Goal: Information Seeking & Learning: Learn about a topic

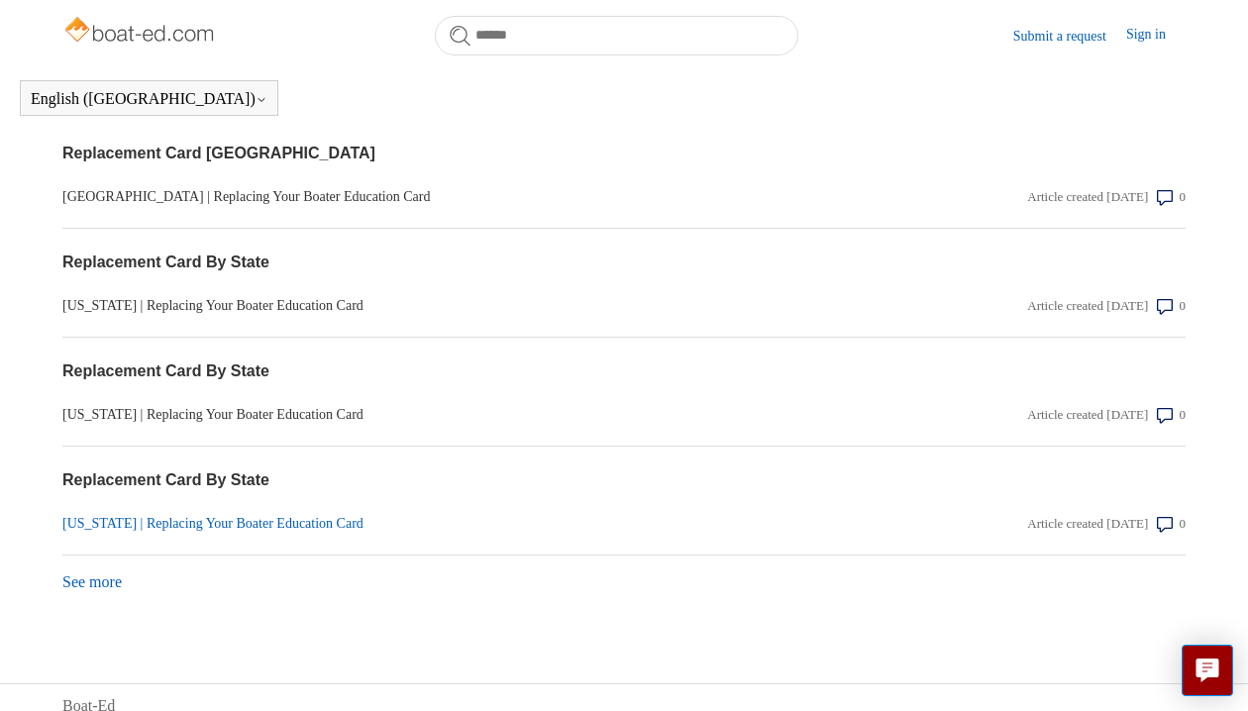
scroll to position [2023, 0]
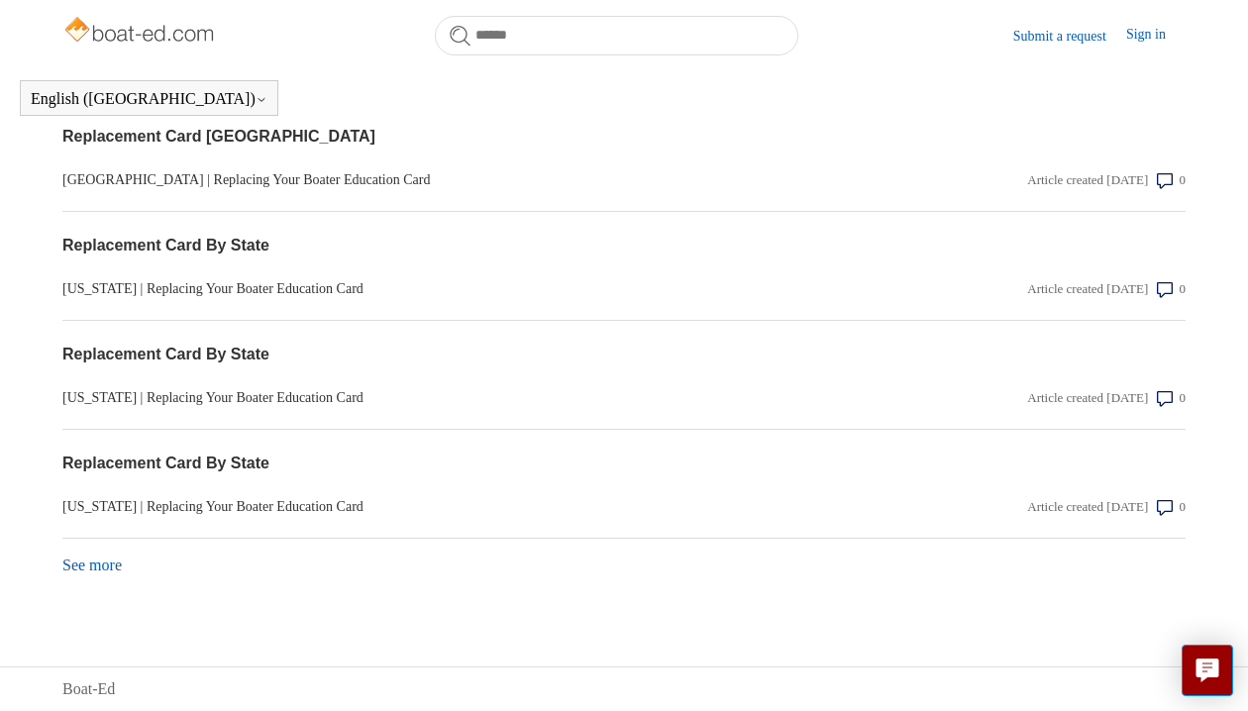
click at [119, 569] on link "See more items from recent activity" at bounding box center [91, 565] width 59 height 17
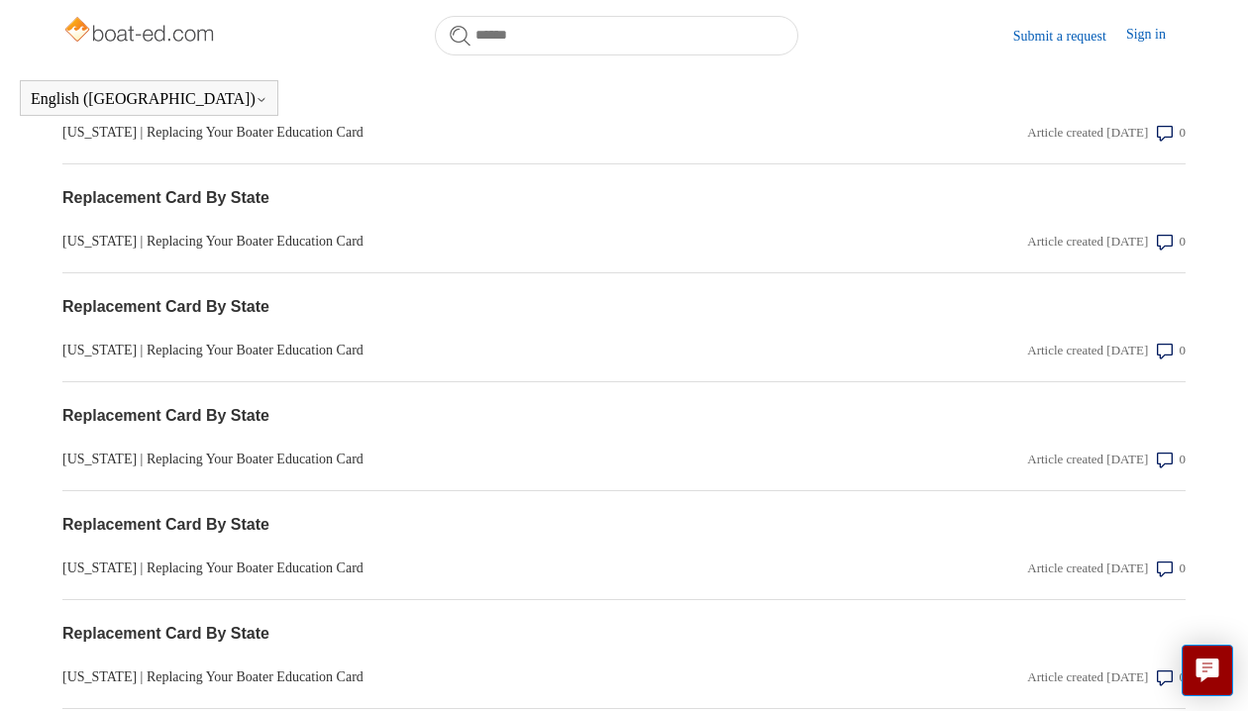
scroll to position [2339, 0]
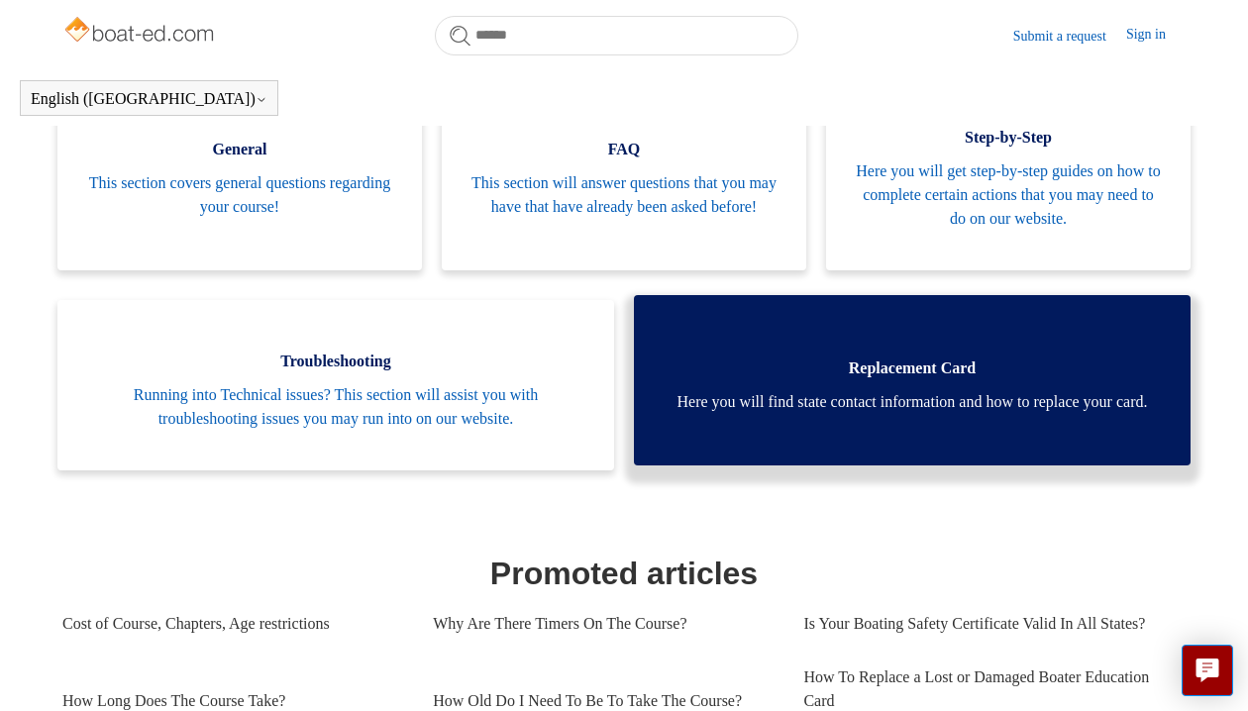
scroll to position [605, 0]
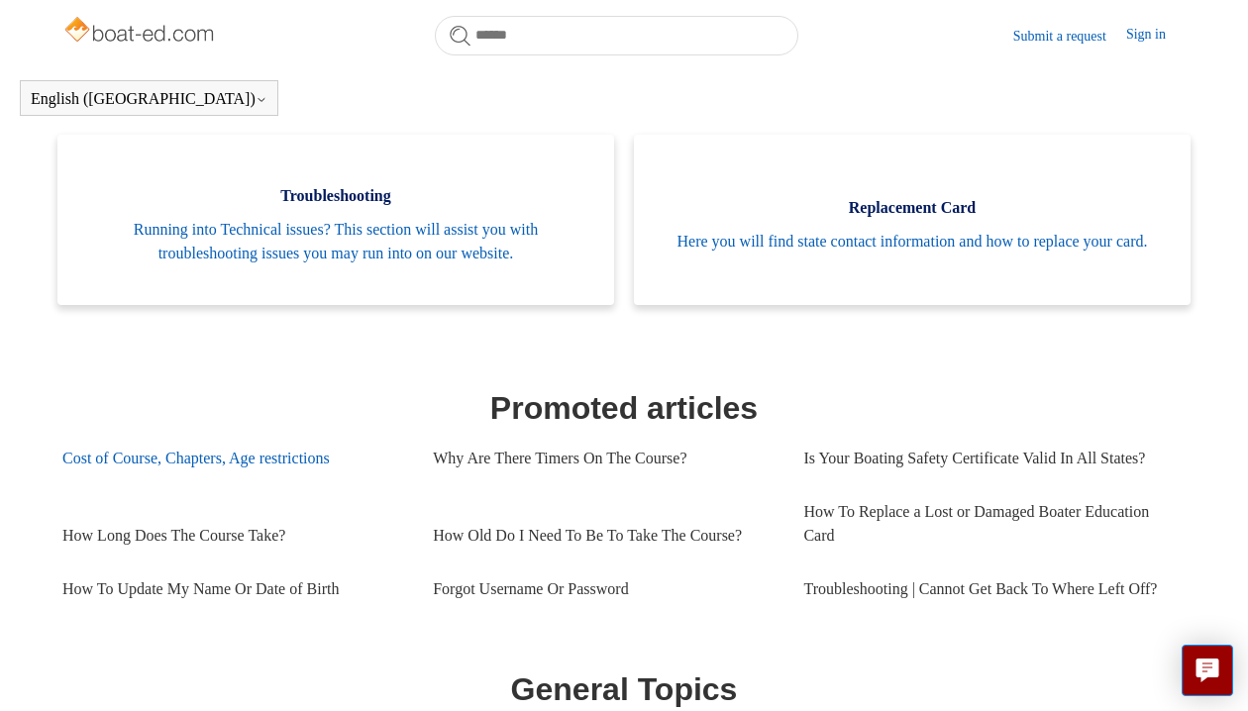
click at [295, 460] on link "Cost of Course, Chapters, Age restrictions" at bounding box center [232, 458] width 341 height 53
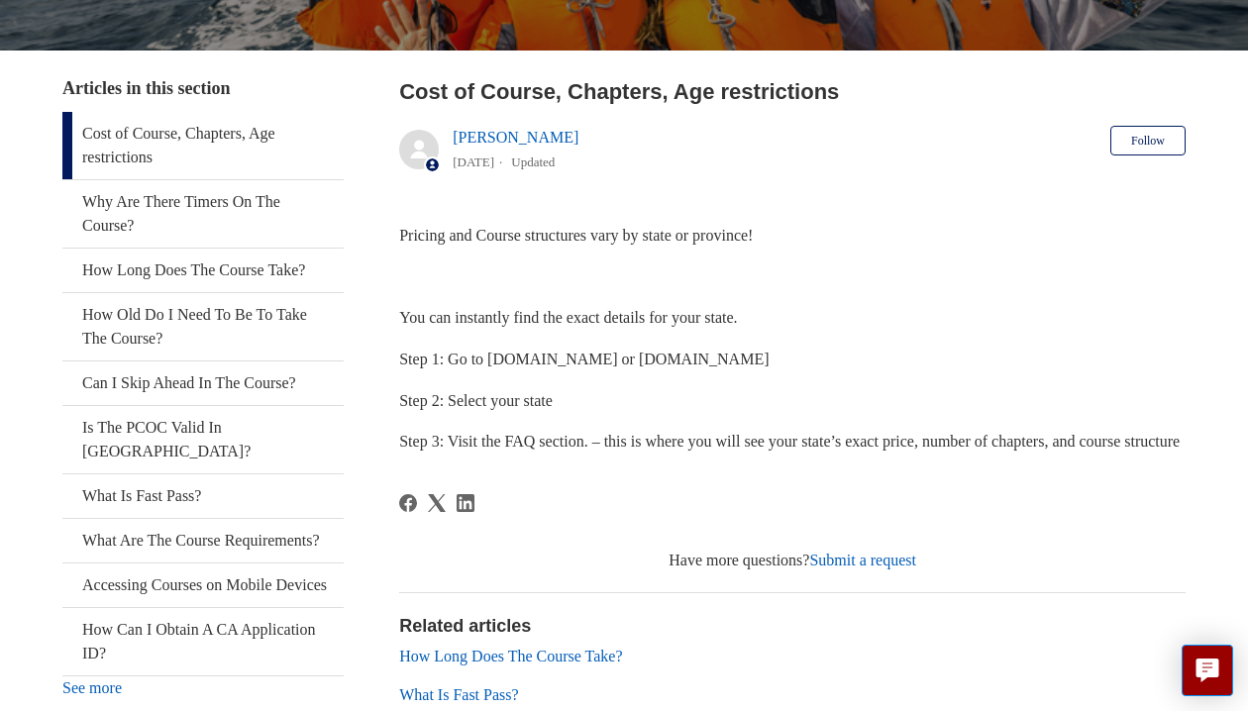
scroll to position [440, 0]
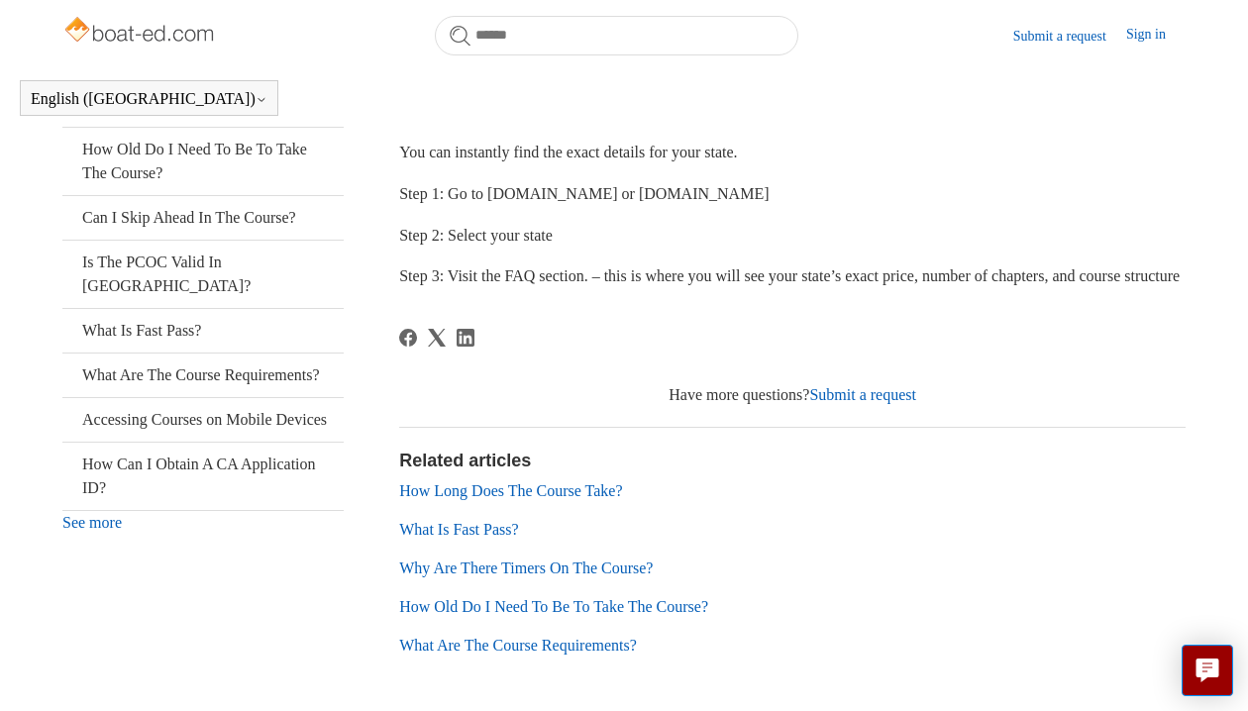
click at [111, 37] on img at bounding box center [141, 32] width 158 height 40
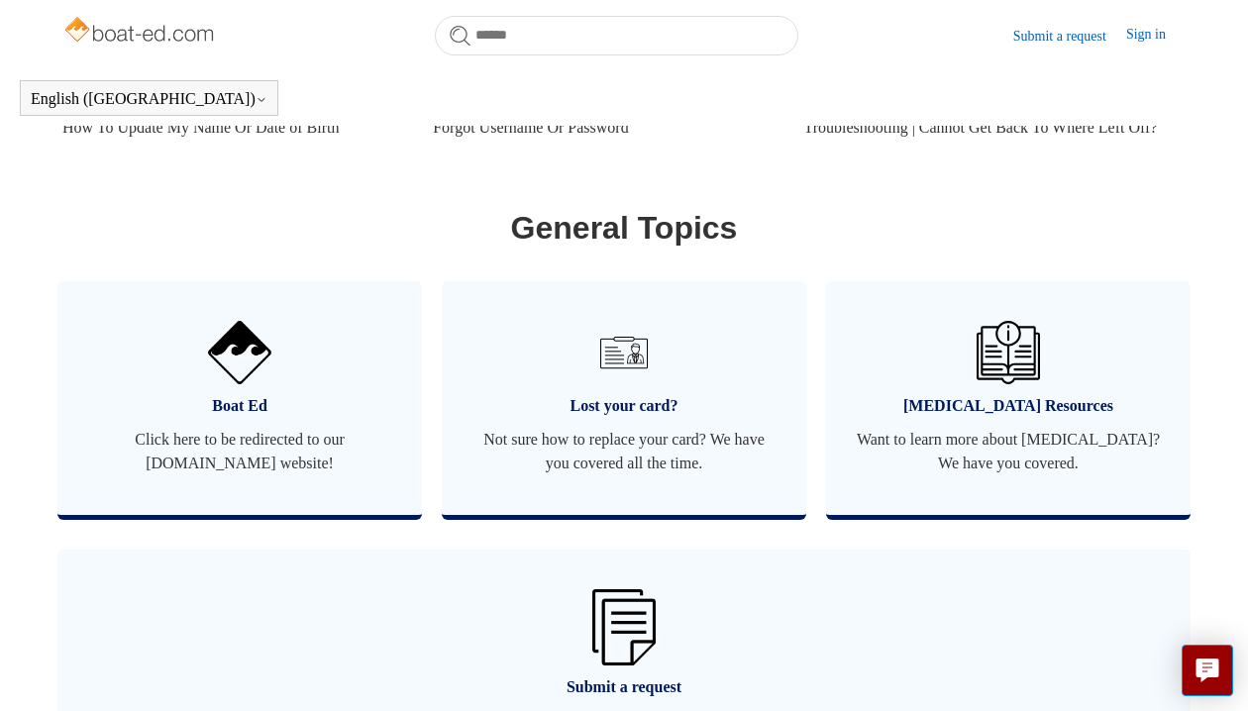
scroll to position [1101, 0]
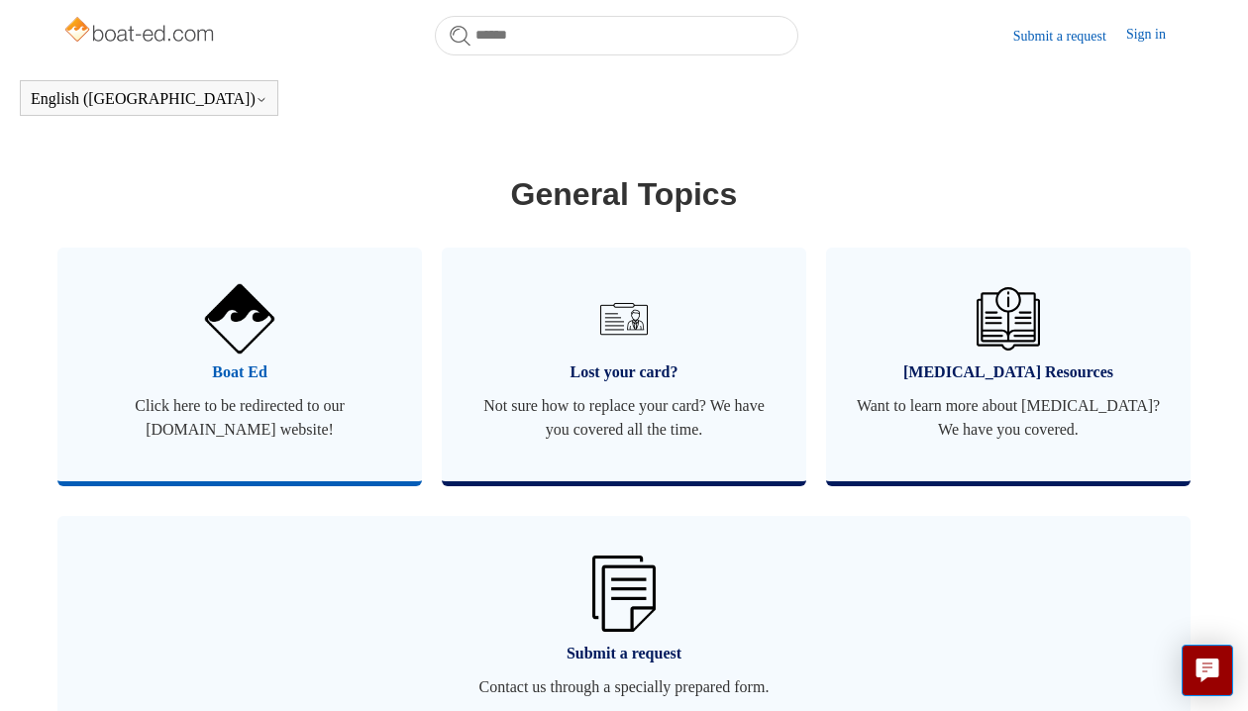
click at [228, 384] on span "Boat Ed" at bounding box center [239, 373] width 305 height 24
